Goal: Information Seeking & Learning: Check status

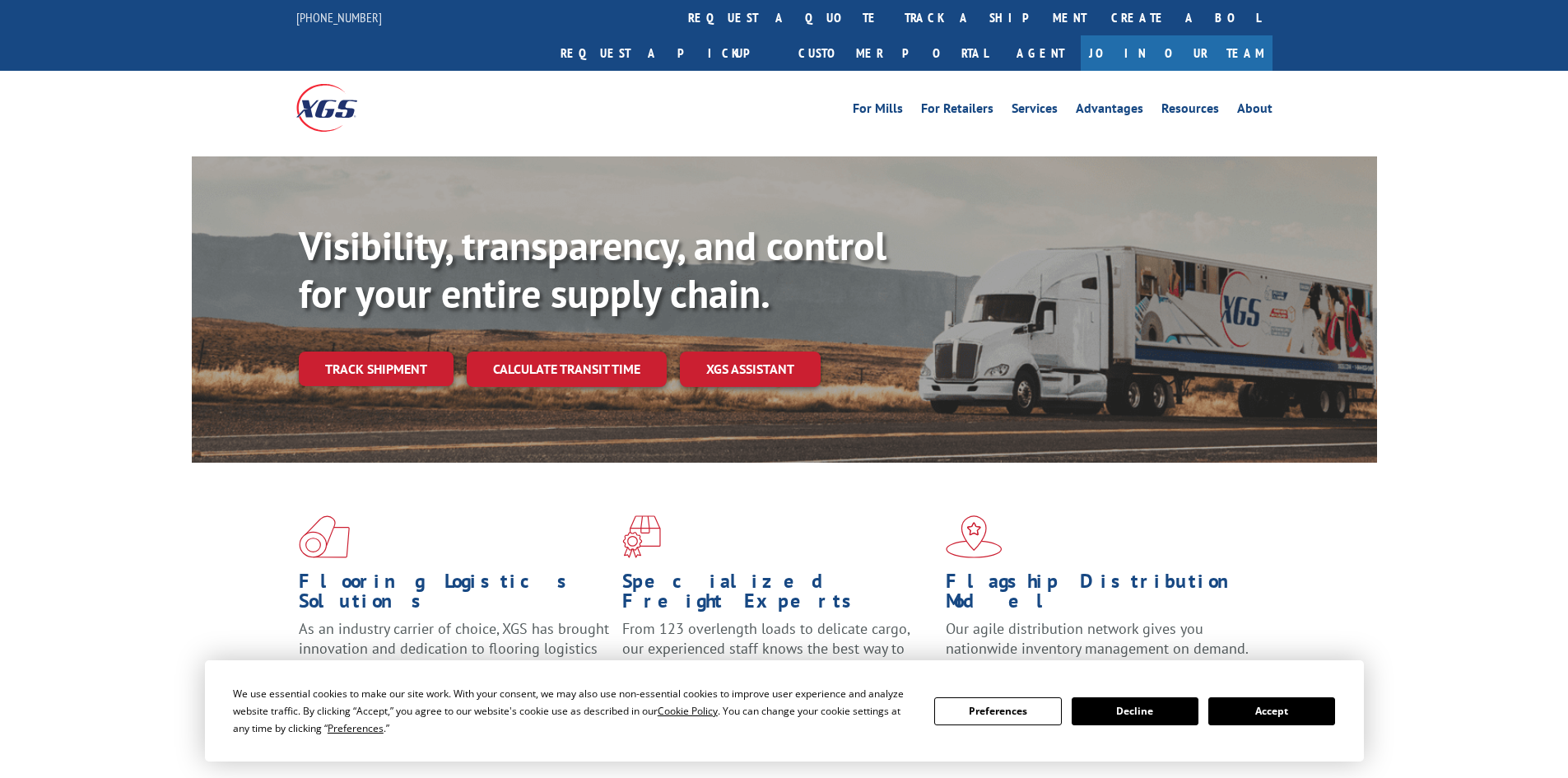
click at [373, 352] on link "Track shipment" at bounding box center [376, 369] width 155 height 34
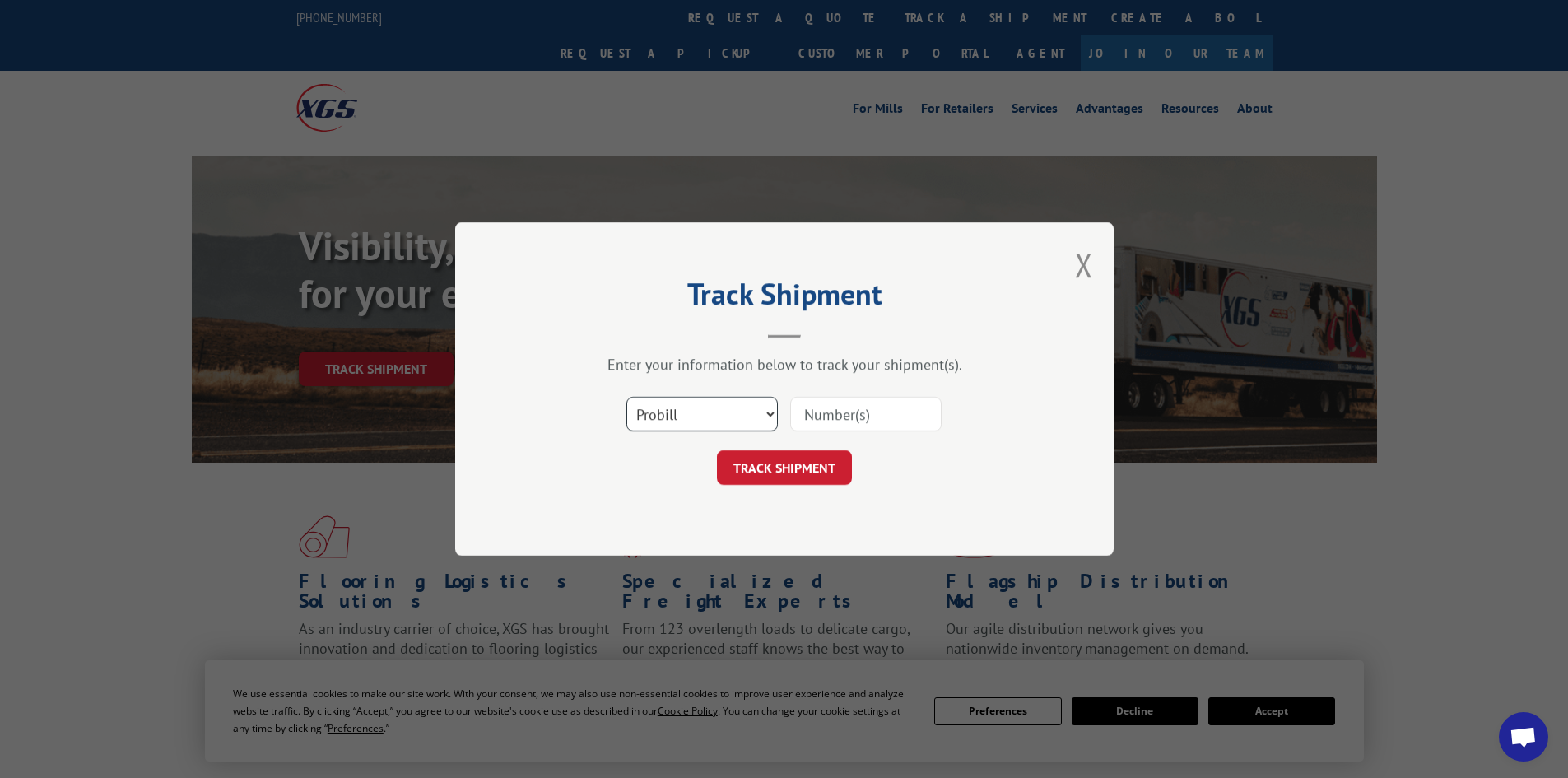
click at [703, 403] on select "Select category... Probill BOL PO" at bounding box center [702, 414] width 151 height 34
select select "po"
click at [626, 397] on select "Select category... Probill BOL PO" at bounding box center [702, 414] width 151 height 34
click at [877, 408] on input at bounding box center [866, 414] width 151 height 34
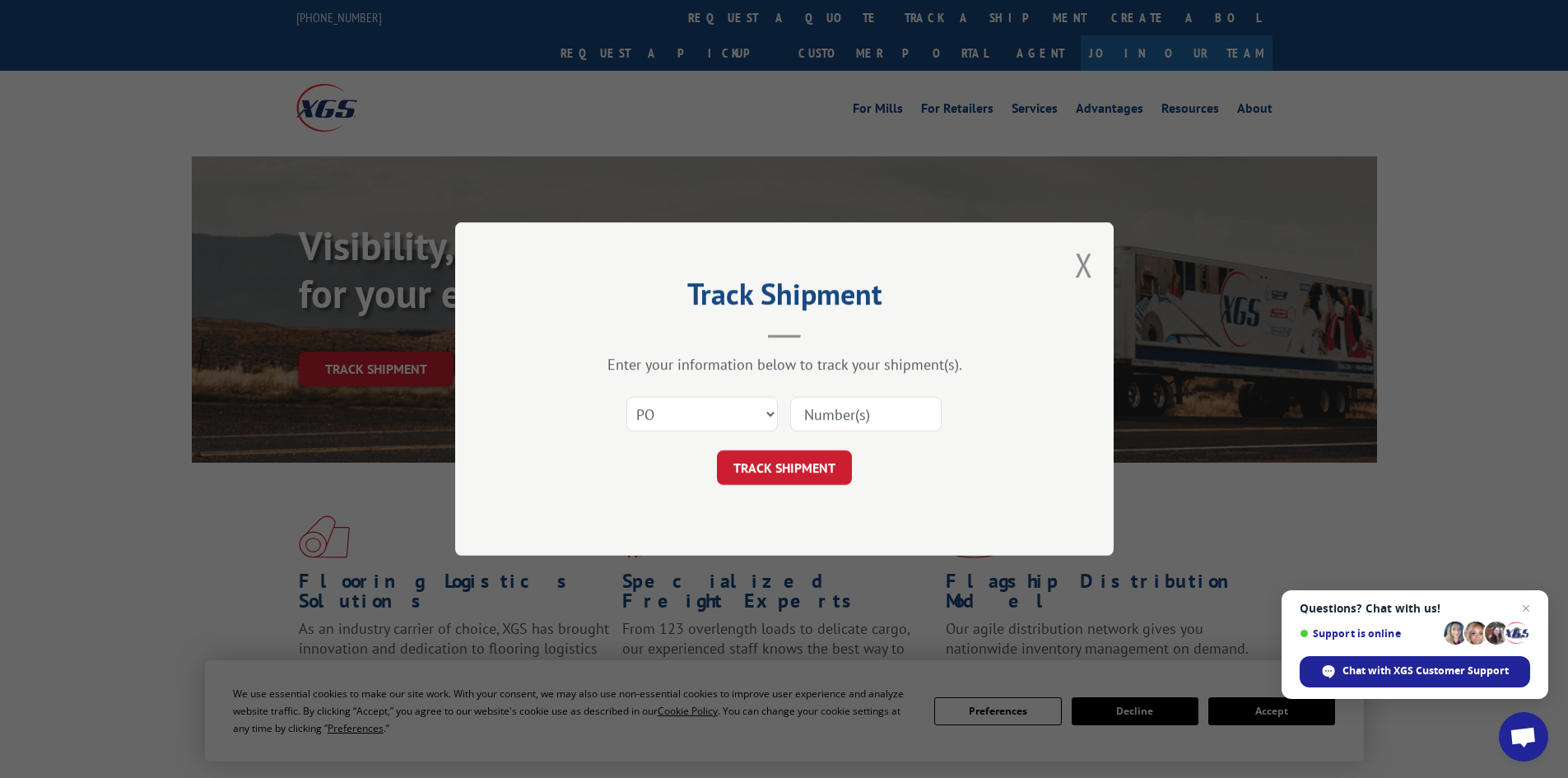
paste input "14532822"
type input "14532822"
click at [829, 467] on button "TRACK SHIPMENT" at bounding box center [784, 468] width 135 height 34
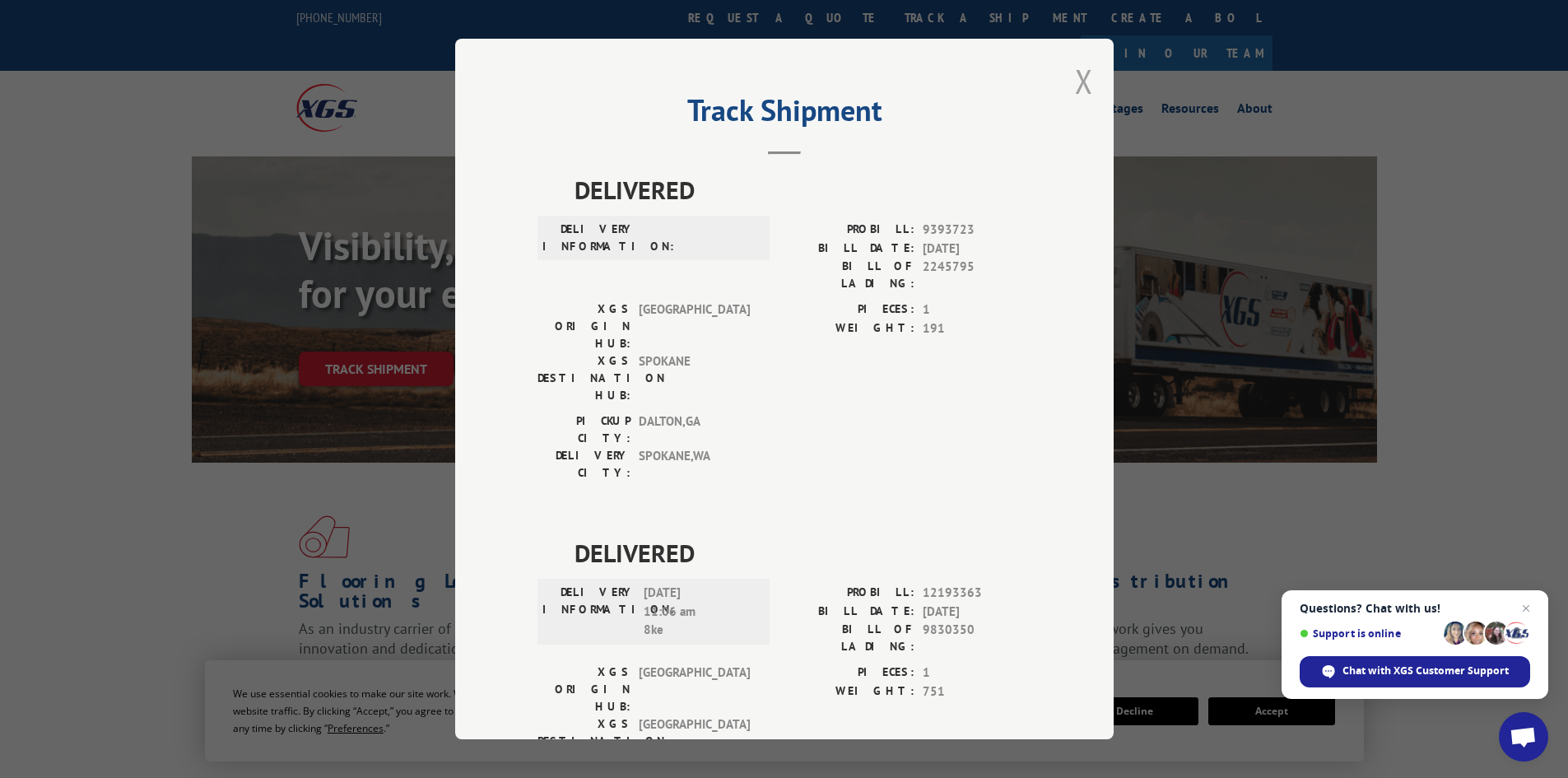
click at [1082, 81] on button "Close modal" at bounding box center [1084, 81] width 18 height 44
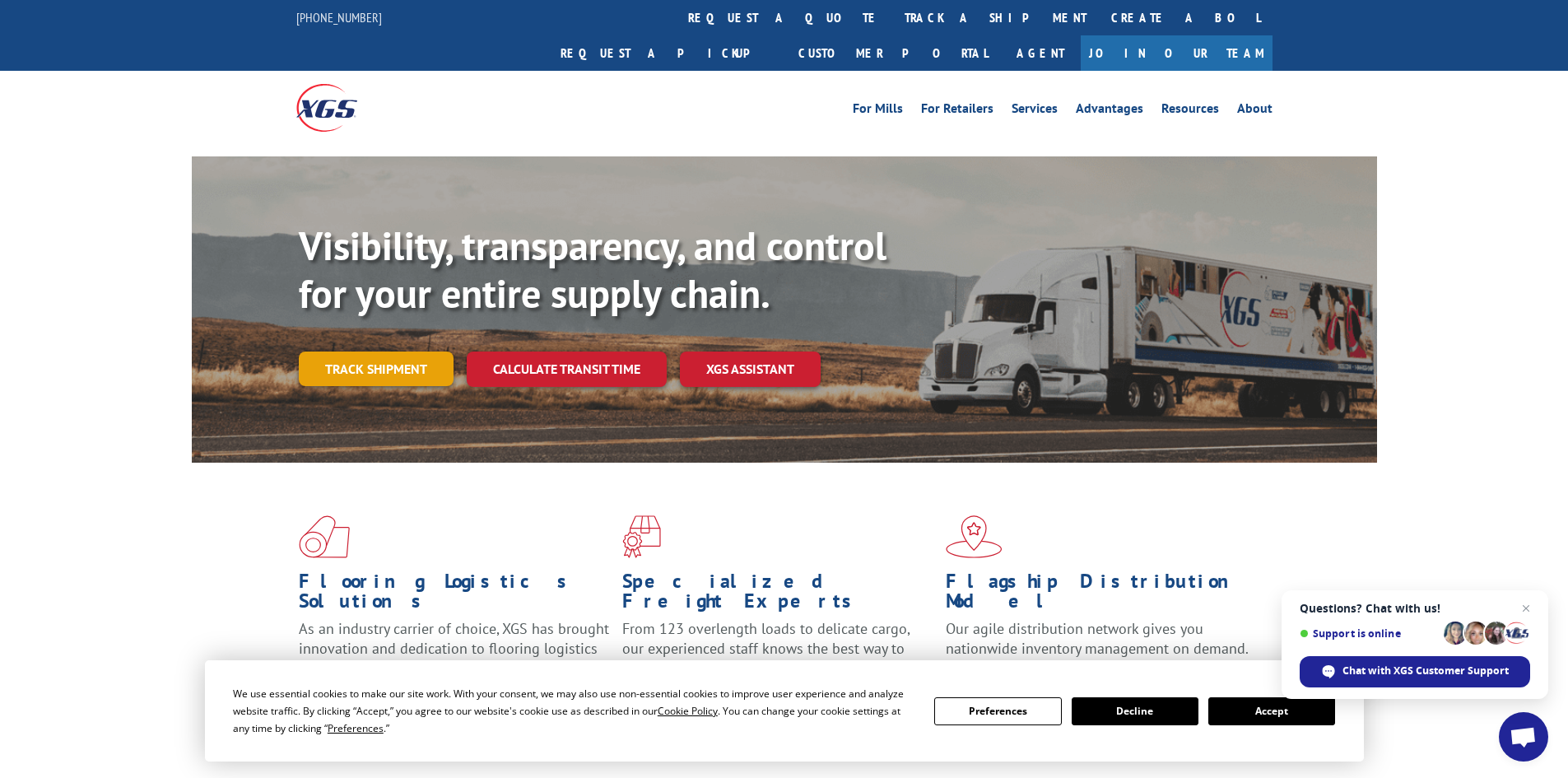
click at [408, 352] on link "Track shipment" at bounding box center [376, 369] width 155 height 34
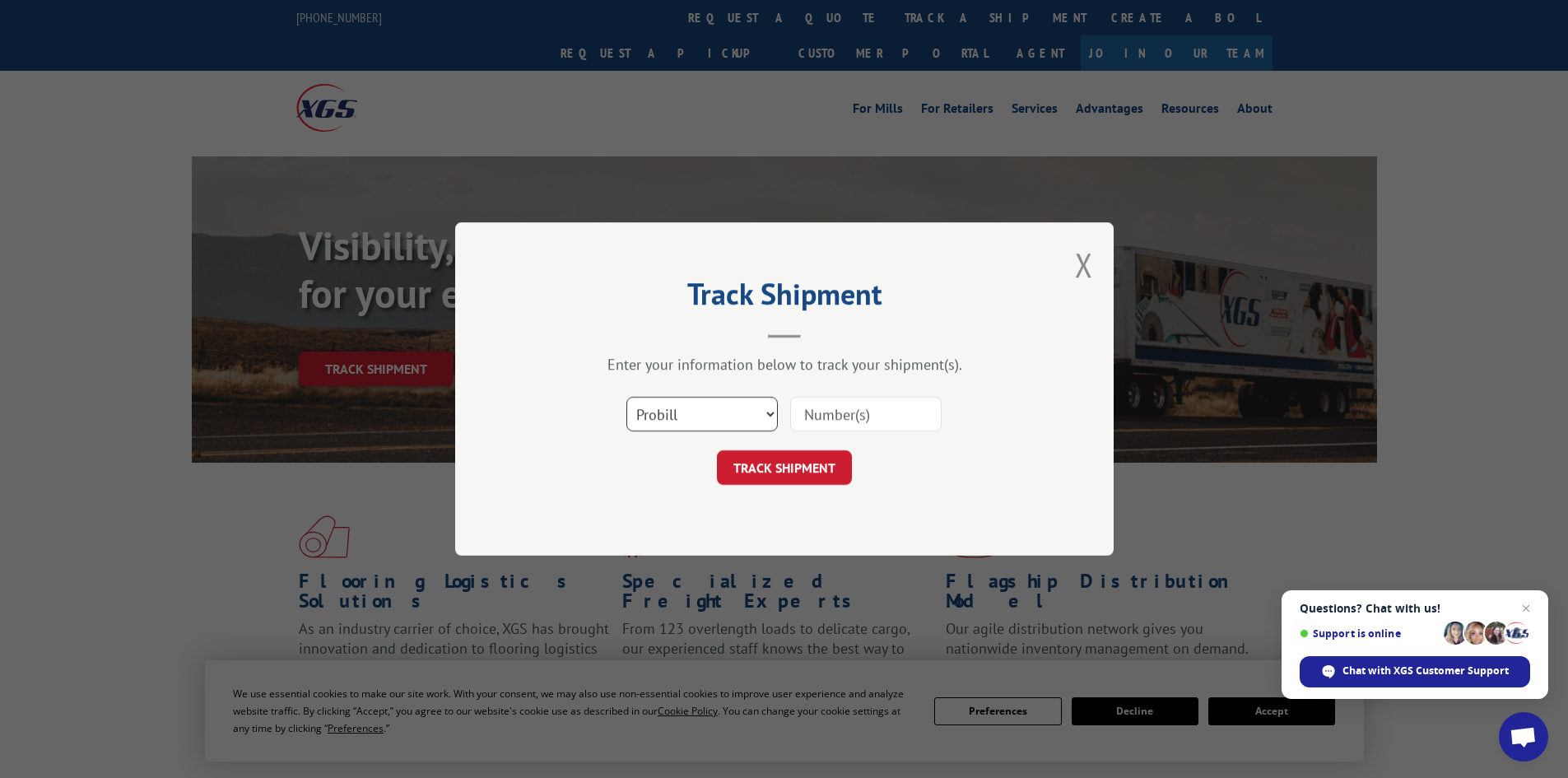
click at [675, 406] on select "Select category... Probill BOL PO" at bounding box center [702, 414] width 151 height 34
select select "po"
click at [626, 397] on select "Select category... Probill BOL PO" at bounding box center [702, 414] width 151 height 34
click at [857, 408] on input at bounding box center [866, 414] width 151 height 34
paste input "14532859"
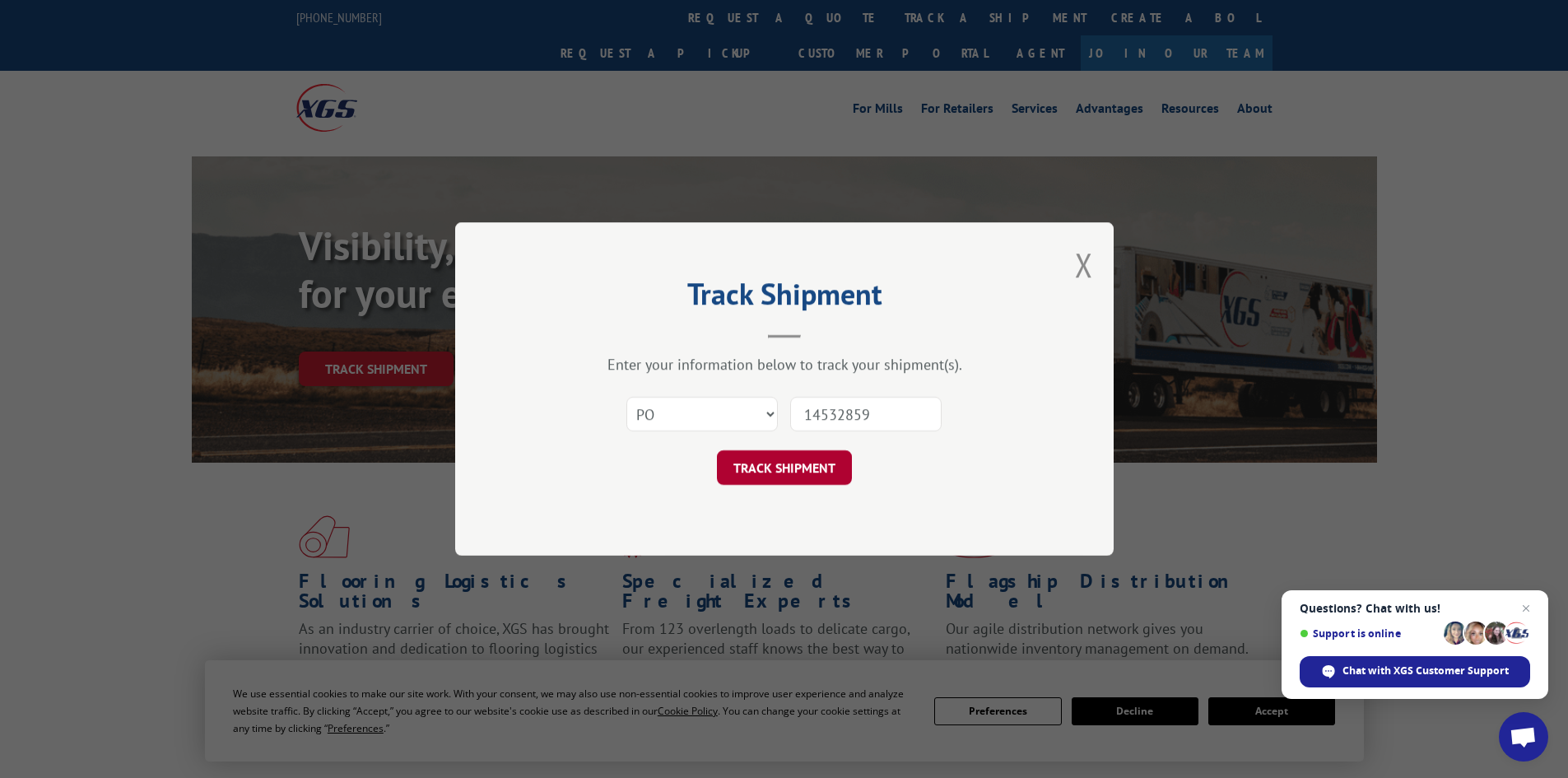
type input "14532859"
click at [812, 479] on button "TRACK SHIPMENT" at bounding box center [784, 468] width 135 height 34
